Goal: Information Seeking & Learning: Find specific fact

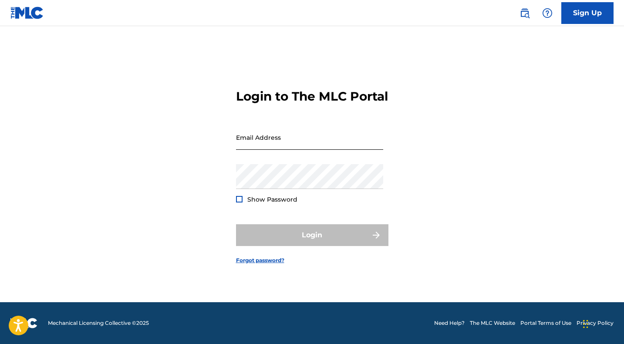
click at [351, 148] on input "Email Address" at bounding box center [309, 137] width 147 height 25
type input "[PERSON_NAME][EMAIL_ADDRESS][DOMAIN_NAME]"
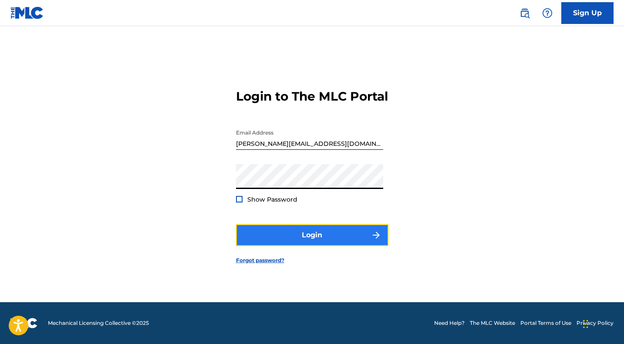
click at [347, 246] on button "Login" at bounding box center [312, 235] width 152 height 22
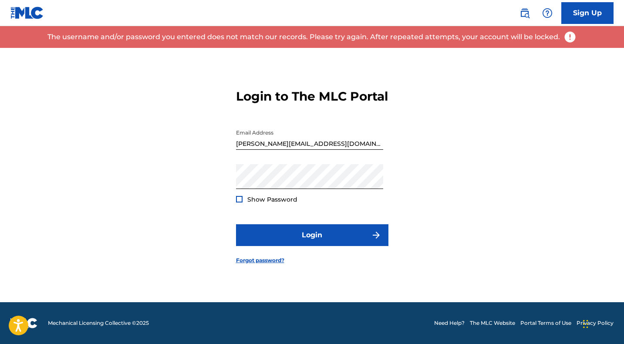
click at [34, 16] on img at bounding box center [27, 13] width 34 height 13
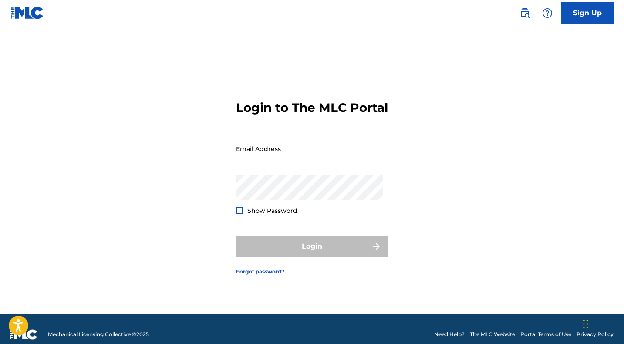
scroll to position [11, 0]
click at [523, 16] on img at bounding box center [524, 13] width 10 height 10
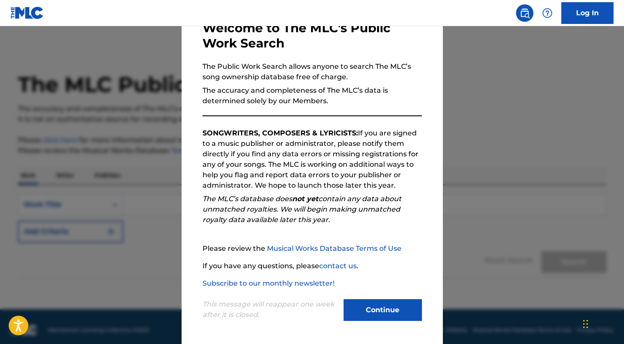
scroll to position [7, 0]
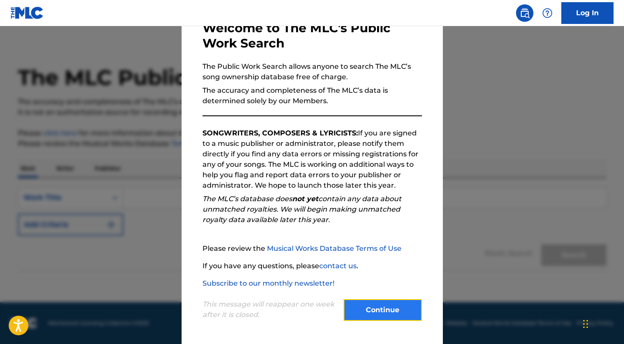
click at [377, 308] on button "Continue" at bounding box center [383, 310] width 78 height 22
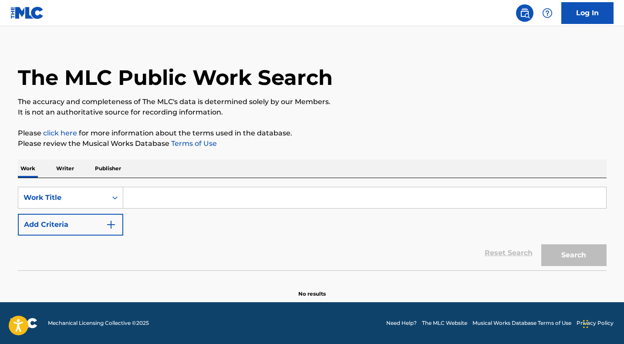
click at [159, 202] on input "Search Form" at bounding box center [364, 197] width 483 height 21
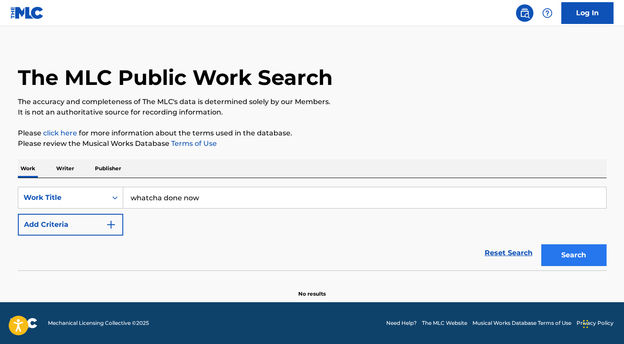
type input "whatcha done now"
click at [557, 254] on button "Search" at bounding box center [573, 255] width 65 height 22
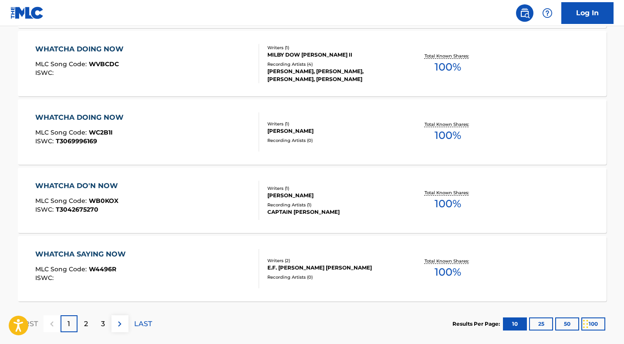
scroll to position [674, 0]
click at [90, 324] on div "2" at bounding box center [85, 323] width 17 height 17
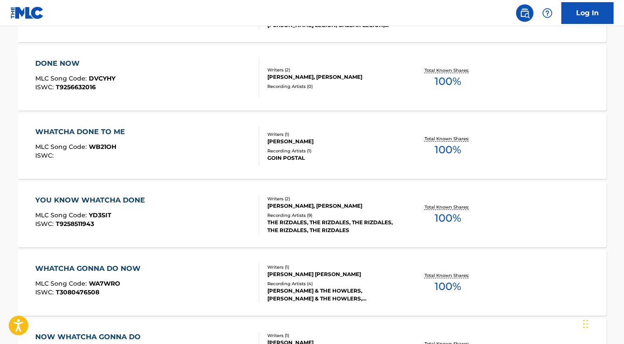
scroll to position [722, 0]
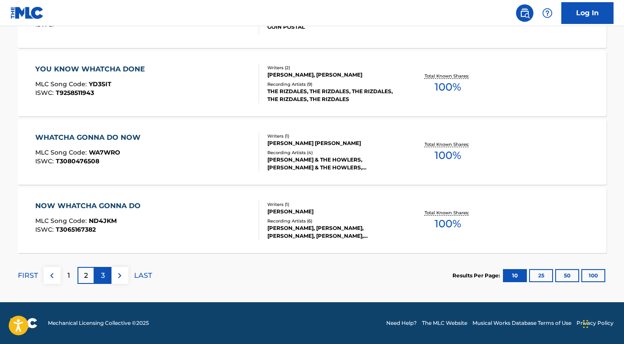
click at [104, 275] on p "3" at bounding box center [103, 275] width 4 height 10
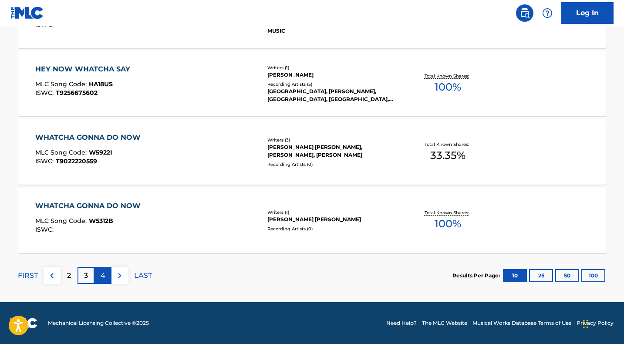
click at [104, 275] on p "4" at bounding box center [103, 275] width 5 height 10
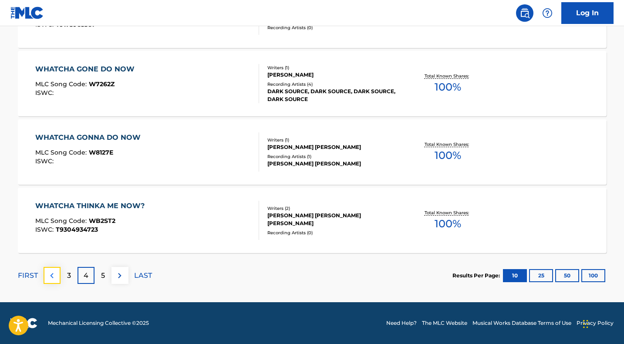
click at [54, 277] on img at bounding box center [52, 275] width 10 height 10
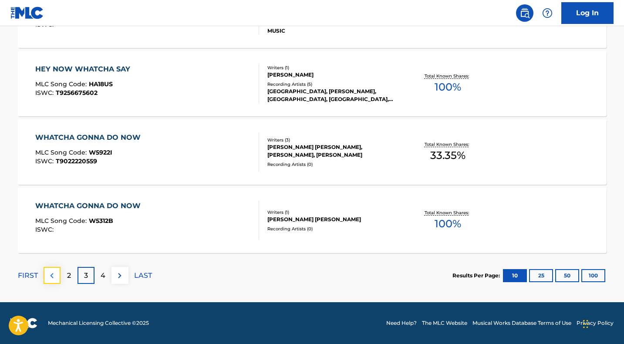
click at [54, 279] on img at bounding box center [52, 275] width 10 height 10
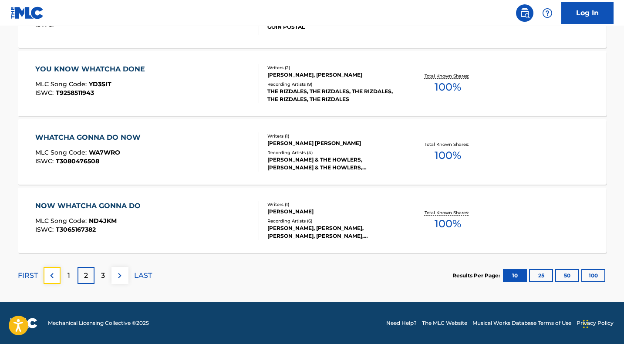
click at [54, 279] on img at bounding box center [52, 275] width 10 height 10
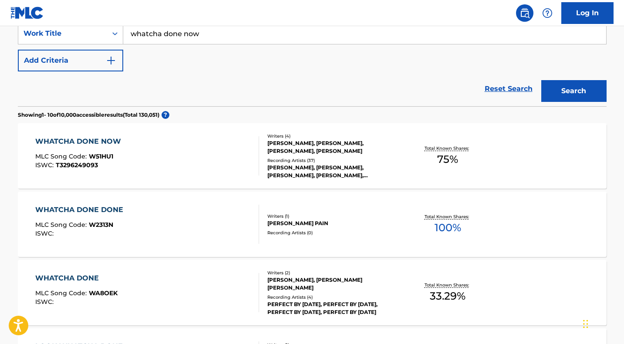
scroll to position [186, 0]
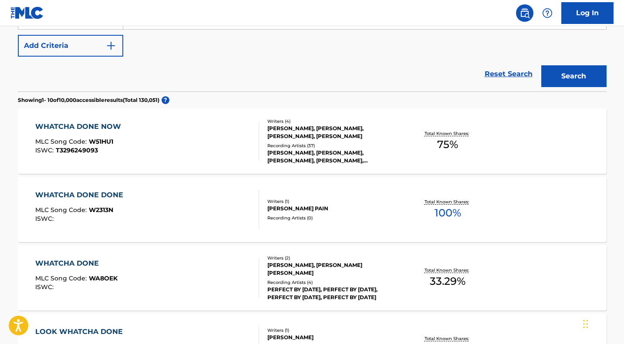
click at [172, 149] on div "WHATCHA DONE NOW MLC Song Code : W51HU1 ISWC : T3296249093" at bounding box center [147, 140] width 224 height 39
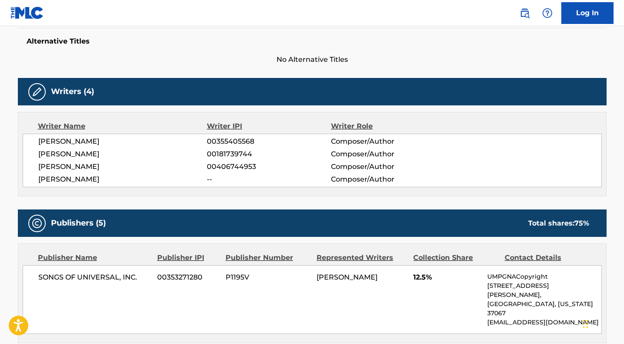
scroll to position [234, 0]
